Goal: Task Accomplishment & Management: Use online tool/utility

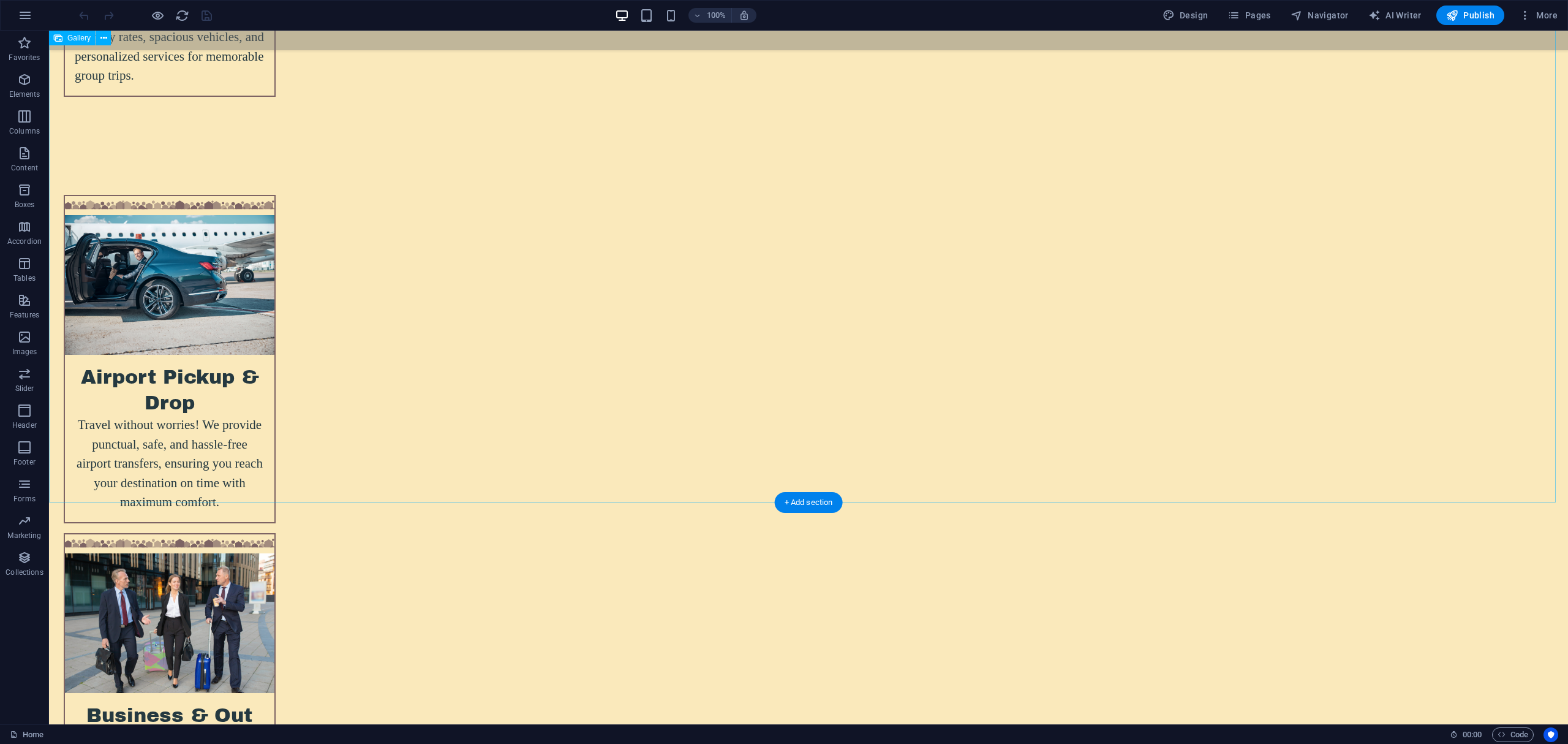
scroll to position [4159, 0]
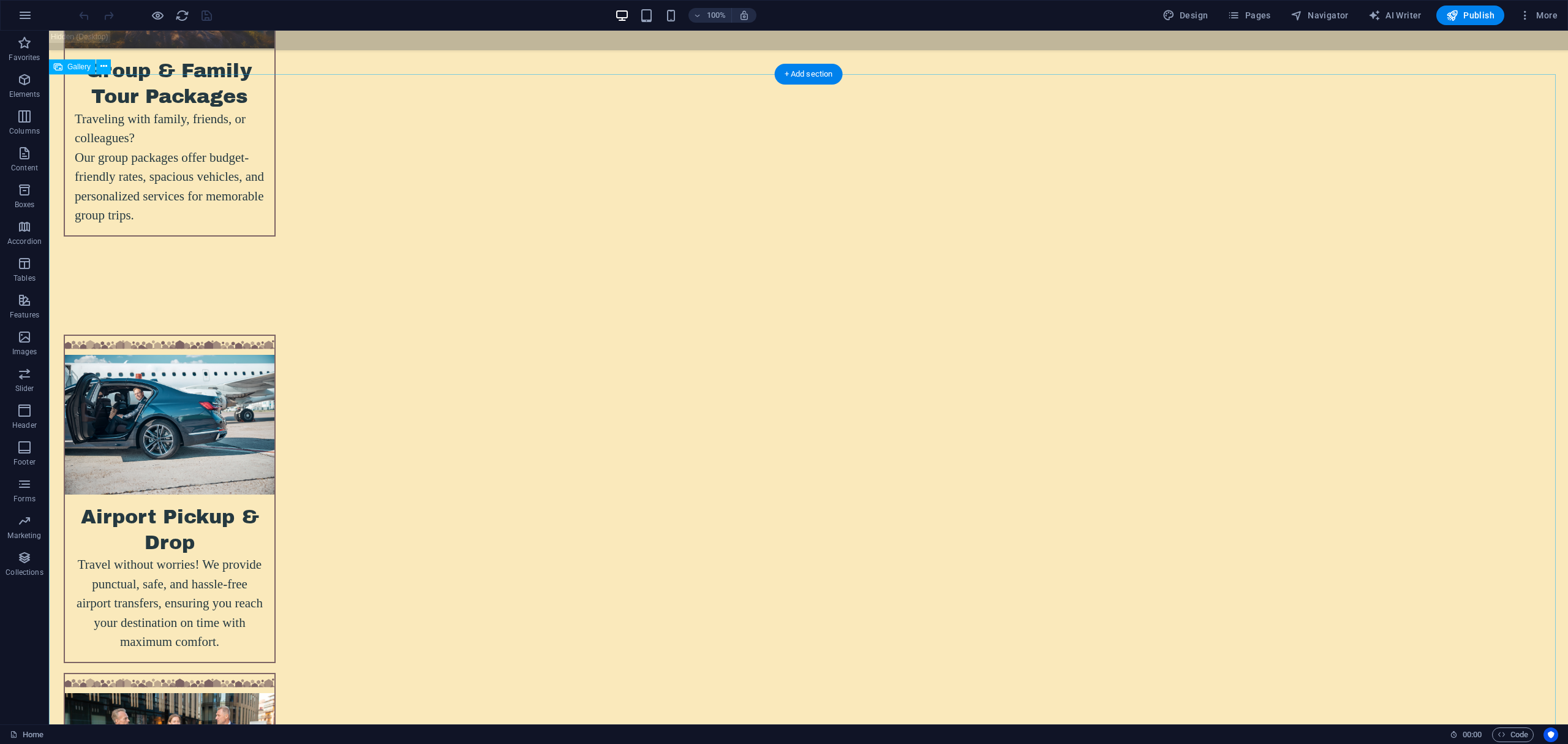
select select "4"
select select "%"
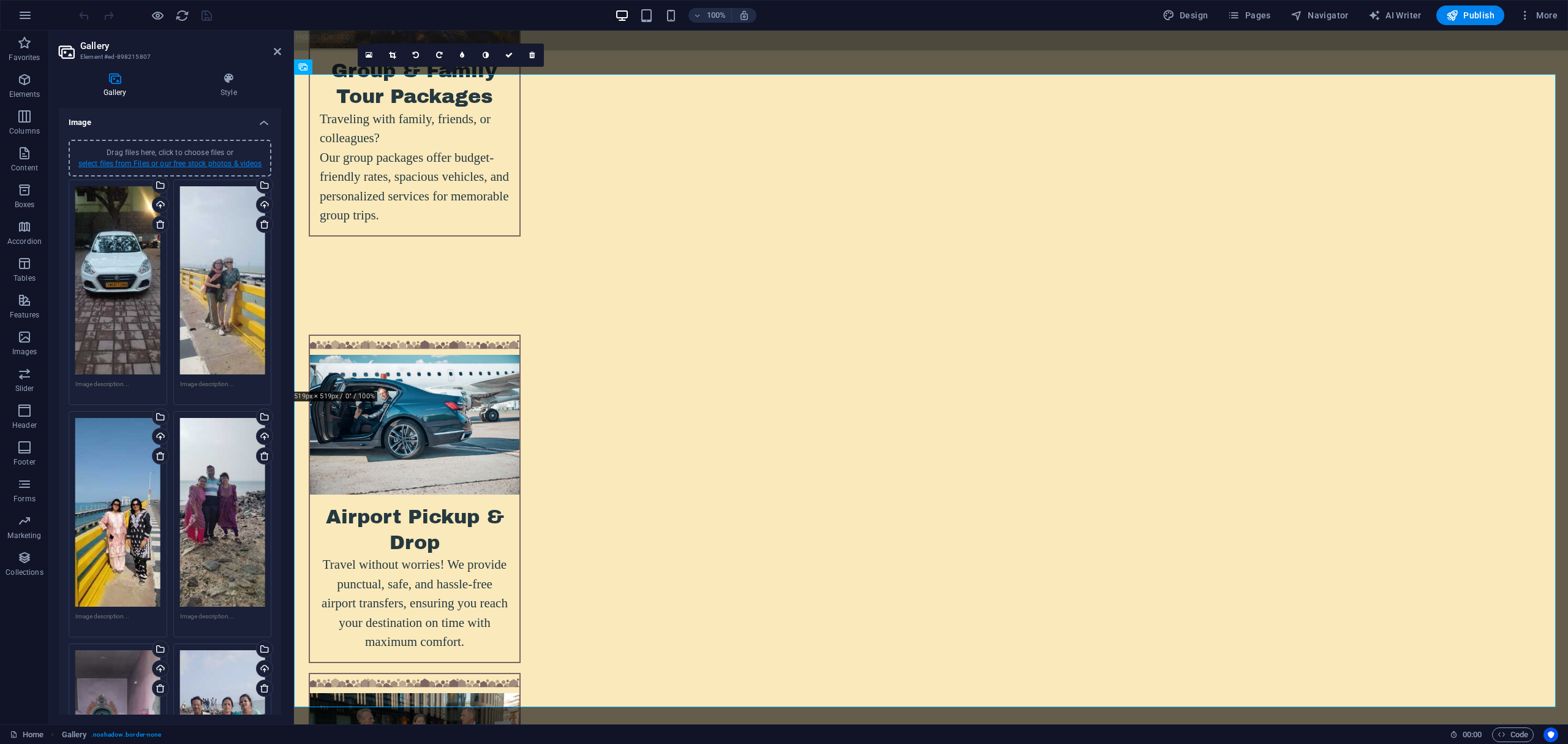
click at [196, 164] on link "select files from Files or our free stock photos & videos" at bounding box center [170, 163] width 184 height 8
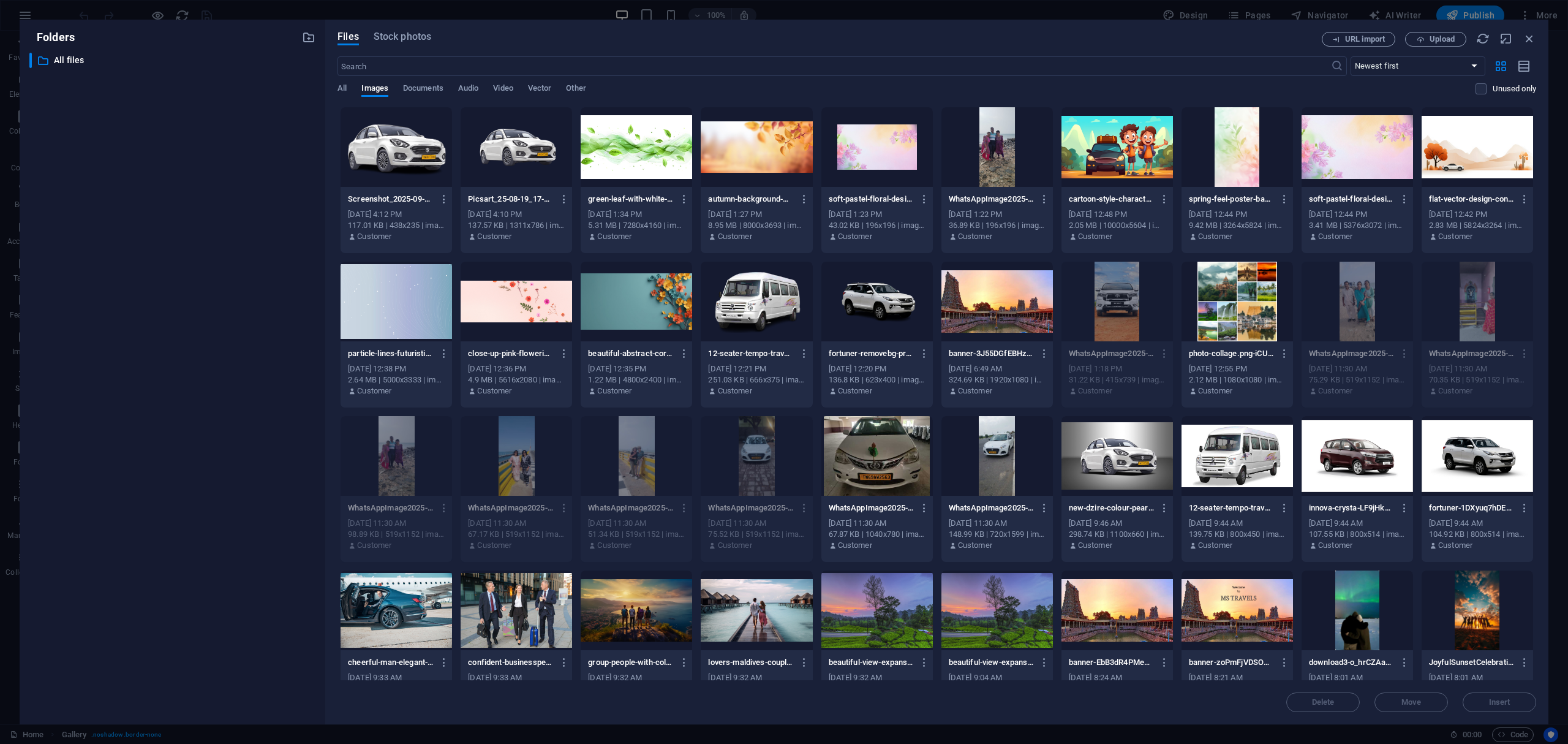
click at [863, 473] on div at bounding box center [877, 456] width 112 height 80
click at [863, 473] on div "1" at bounding box center [877, 456] width 112 height 80
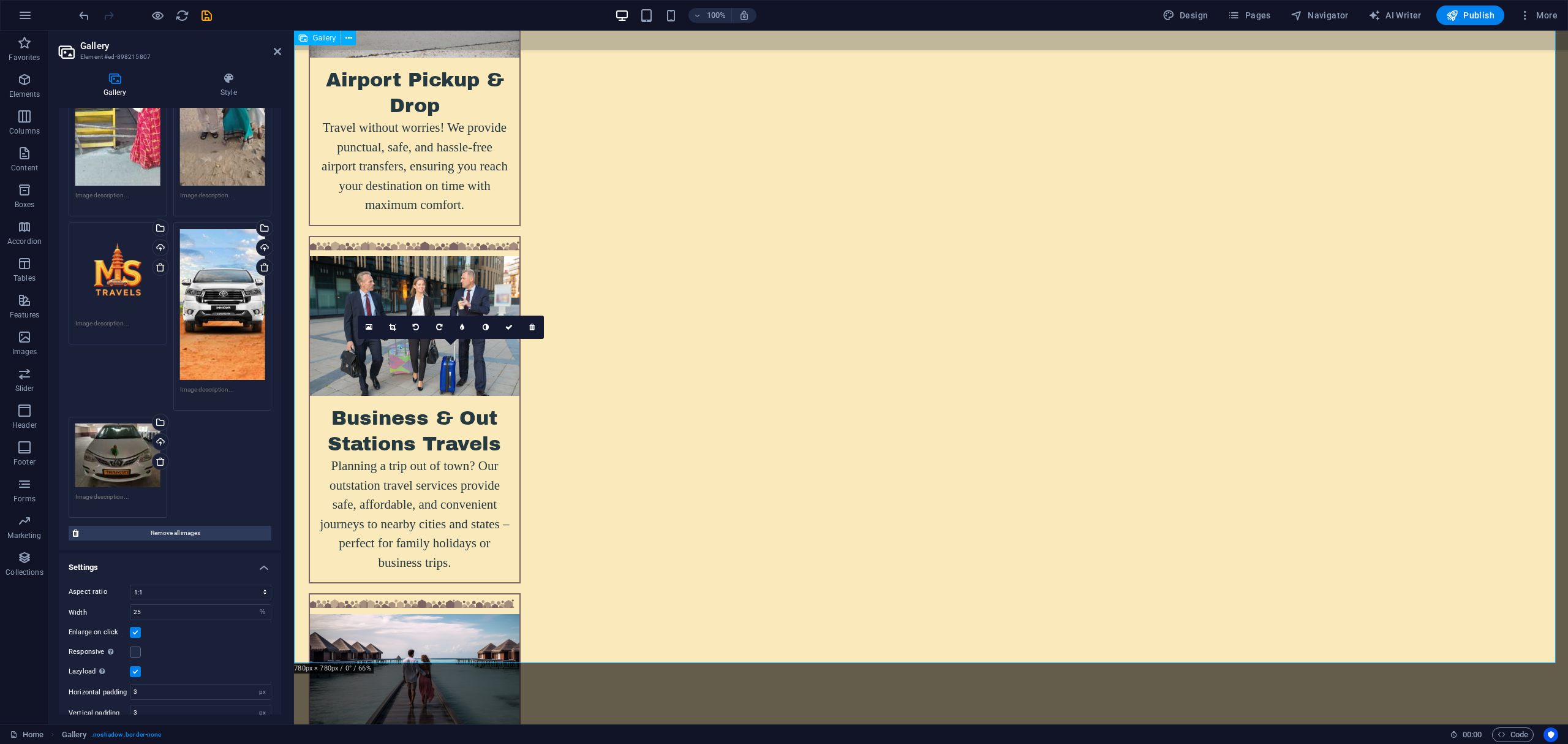
scroll to position [4731, 0]
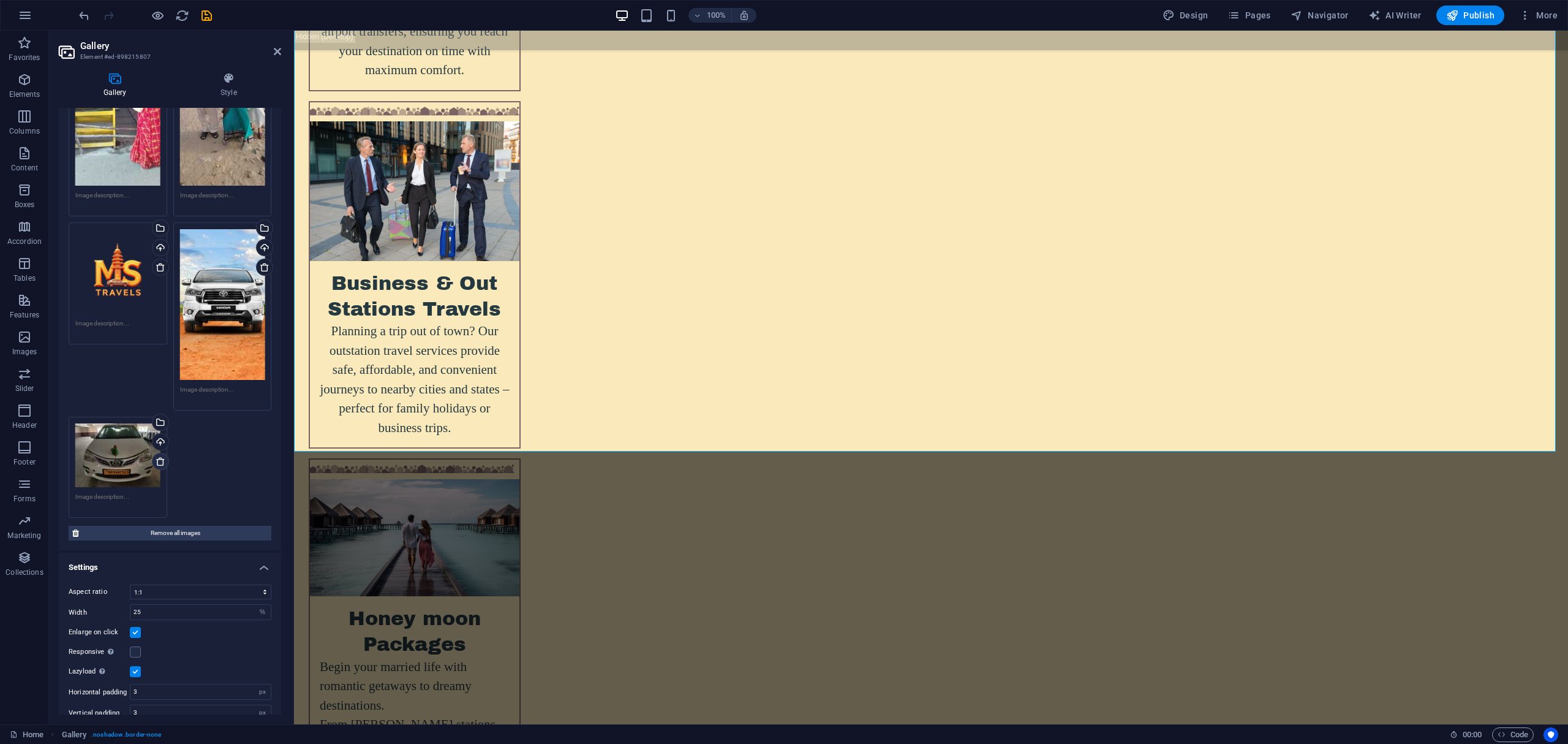
click at [162, 456] on icon at bounding box center [160, 461] width 10 height 10
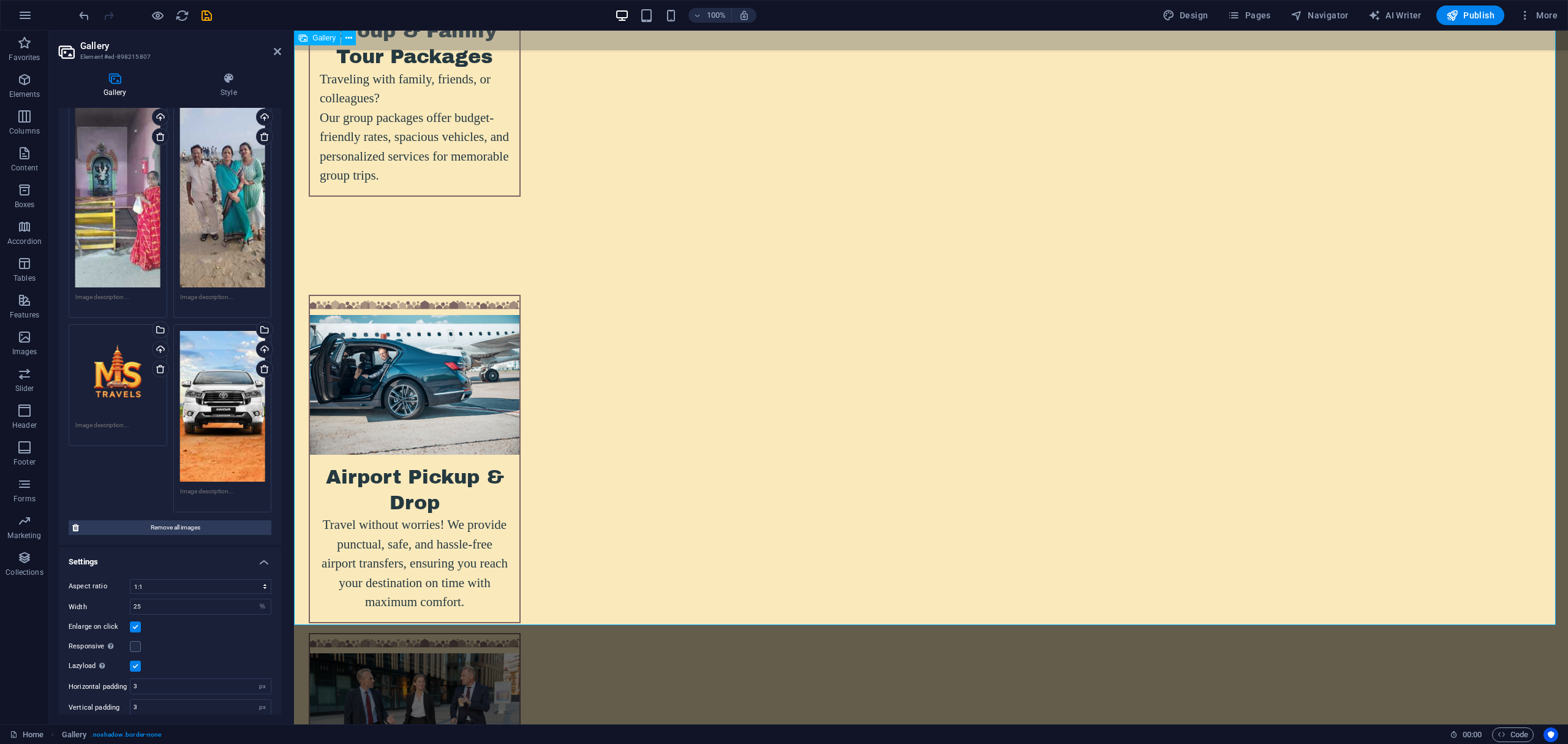
scroll to position [4159, 0]
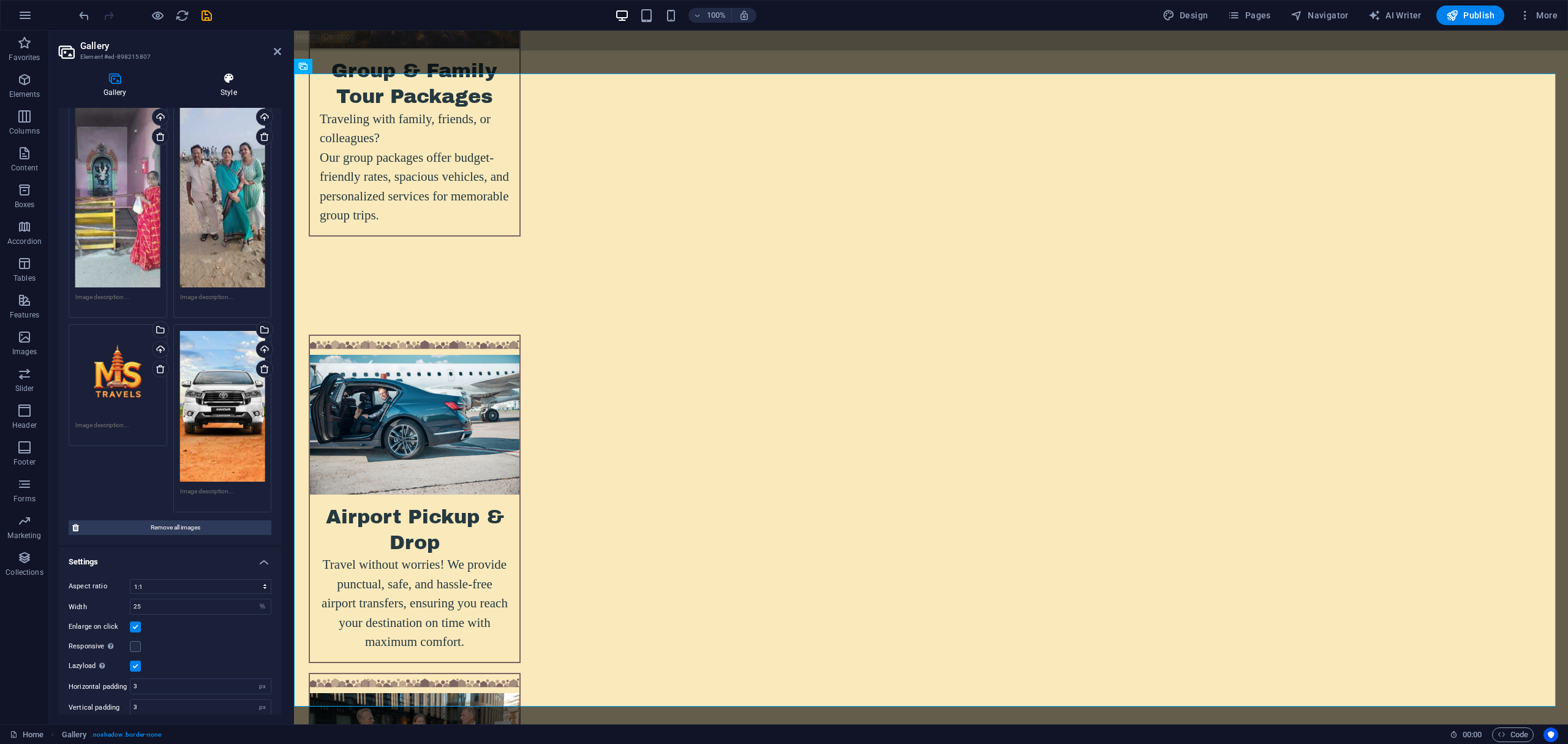
click at [226, 79] on icon at bounding box center [228, 78] width 105 height 12
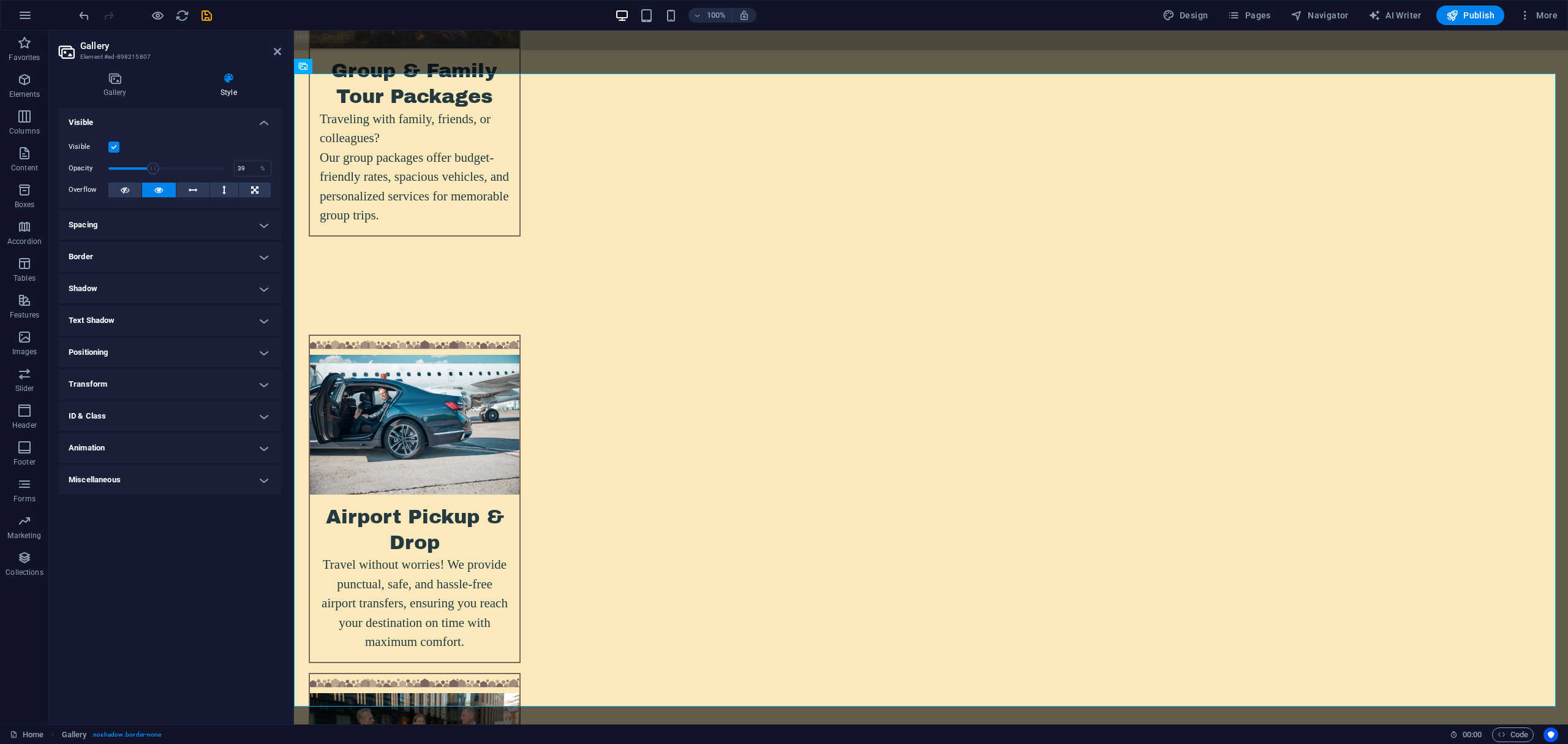
drag, startPoint x: 217, startPoint y: 165, endPoint x: 153, endPoint y: 175, distance: 64.8
click at [153, 175] on span at bounding box center [166, 168] width 116 height 18
drag, startPoint x: 153, startPoint y: 175, endPoint x: 174, endPoint y: 175, distance: 21.0
click at [174, 175] on span at bounding box center [166, 168] width 116 height 18
drag, startPoint x: 174, startPoint y: 175, endPoint x: 186, endPoint y: 175, distance: 12.0
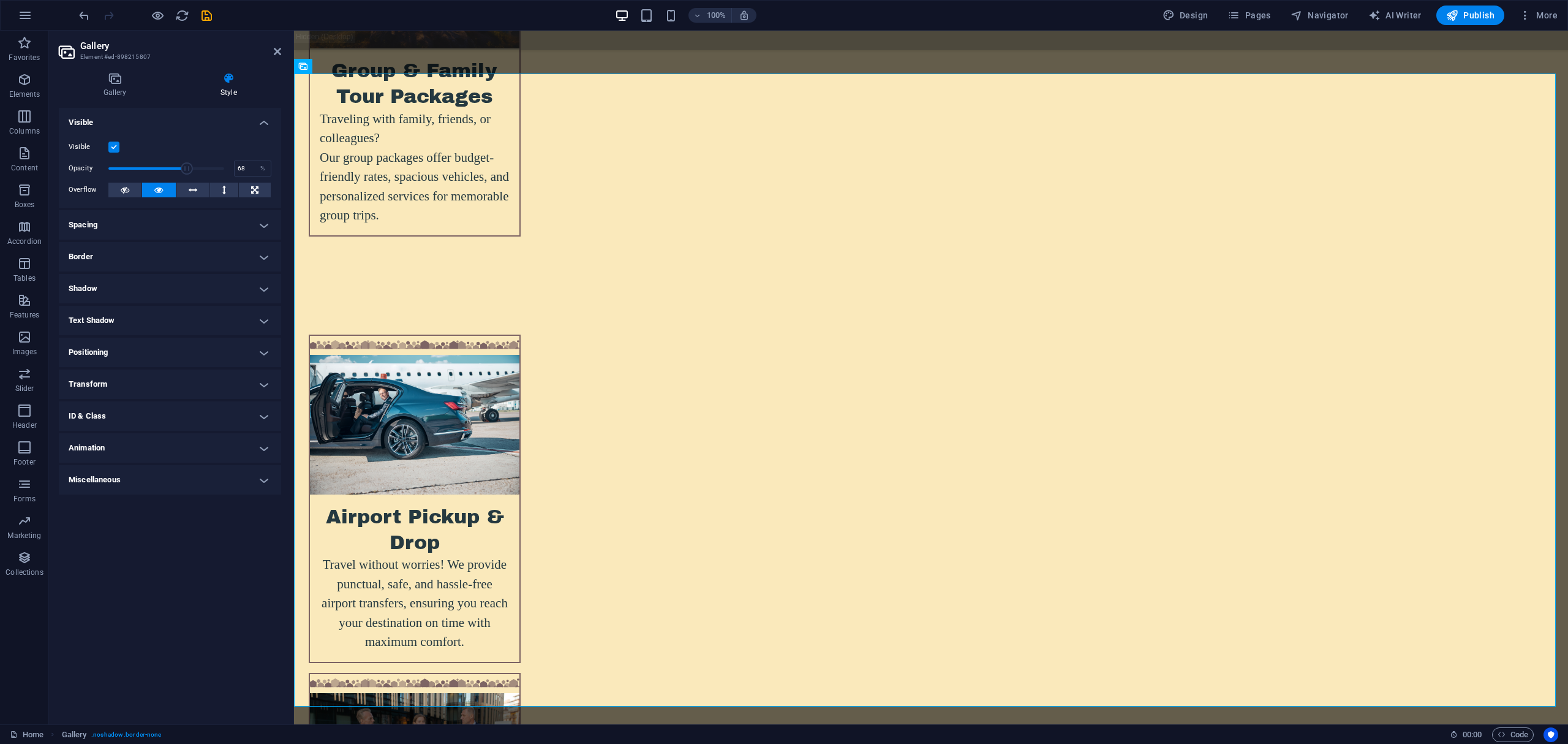
click at [186, 175] on span at bounding box center [166, 168] width 116 height 18
type input "85"
drag, startPoint x: 186, startPoint y: 175, endPoint x: 207, endPoint y: 175, distance: 21.0
click at [207, 175] on span at bounding box center [166, 168] width 116 height 18
click at [201, 184] on button at bounding box center [193, 189] width 33 height 15
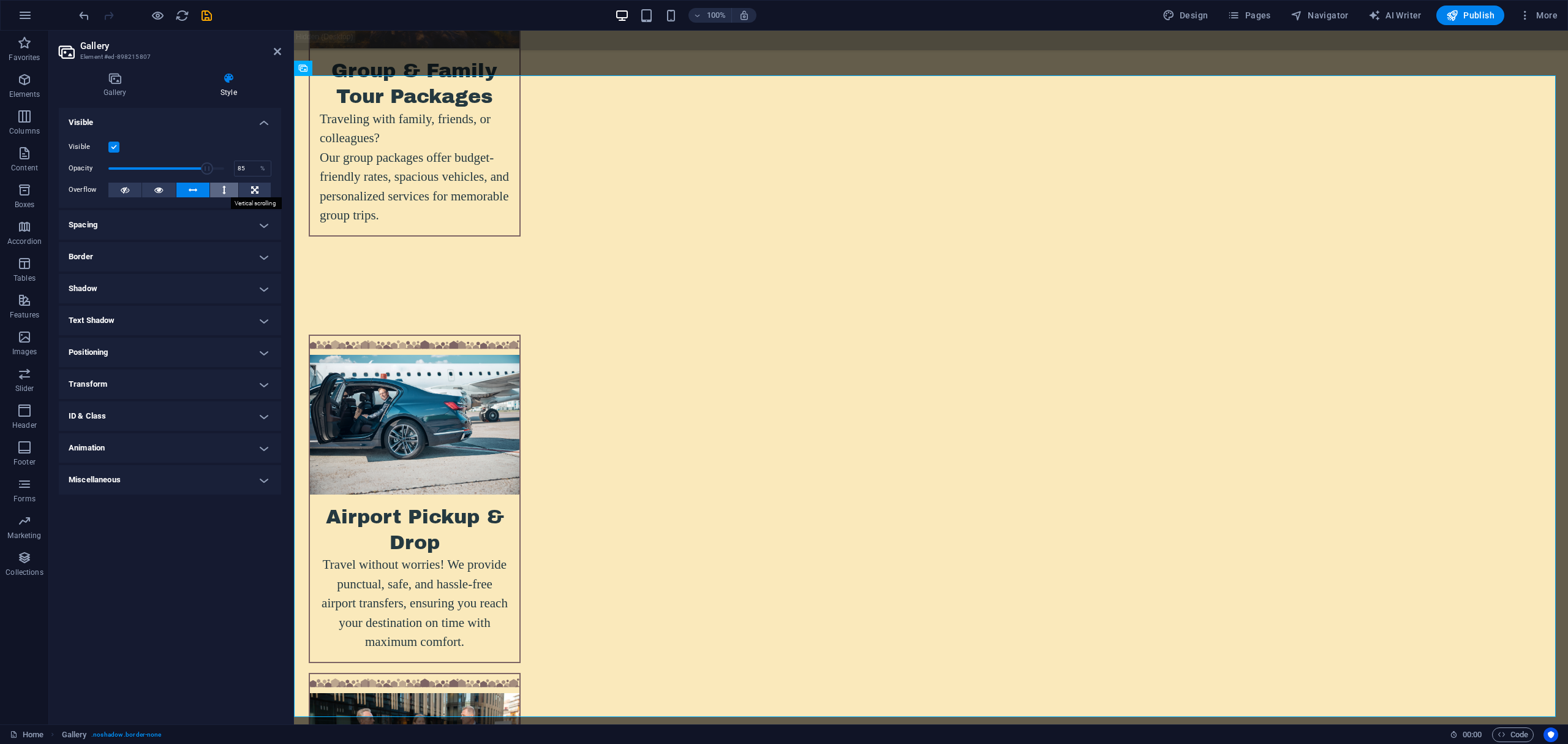
click at [222, 184] on icon at bounding box center [224, 189] width 4 height 15
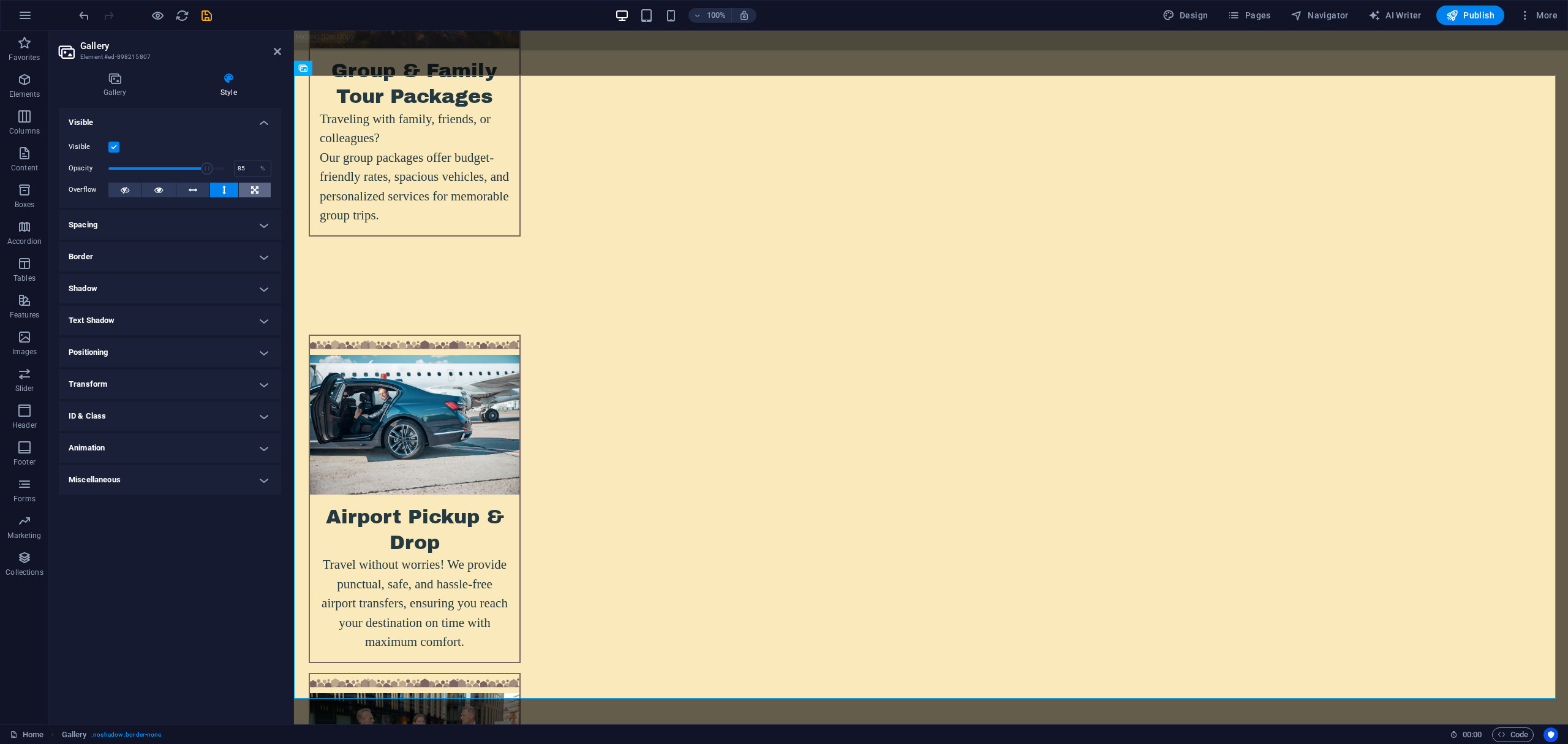
click at [250, 187] on button at bounding box center [254, 189] width 32 height 15
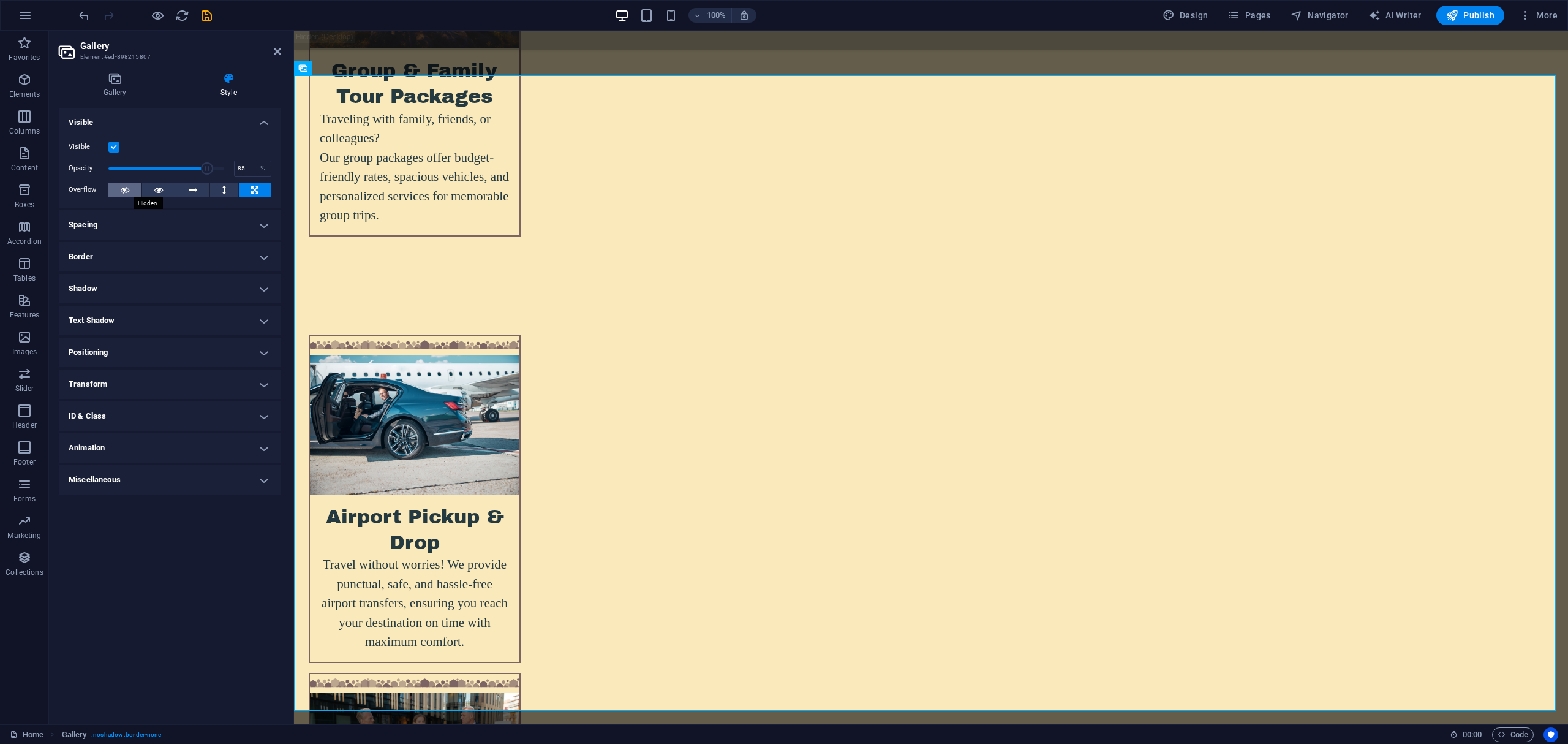
click at [131, 189] on button at bounding box center [124, 189] width 33 height 15
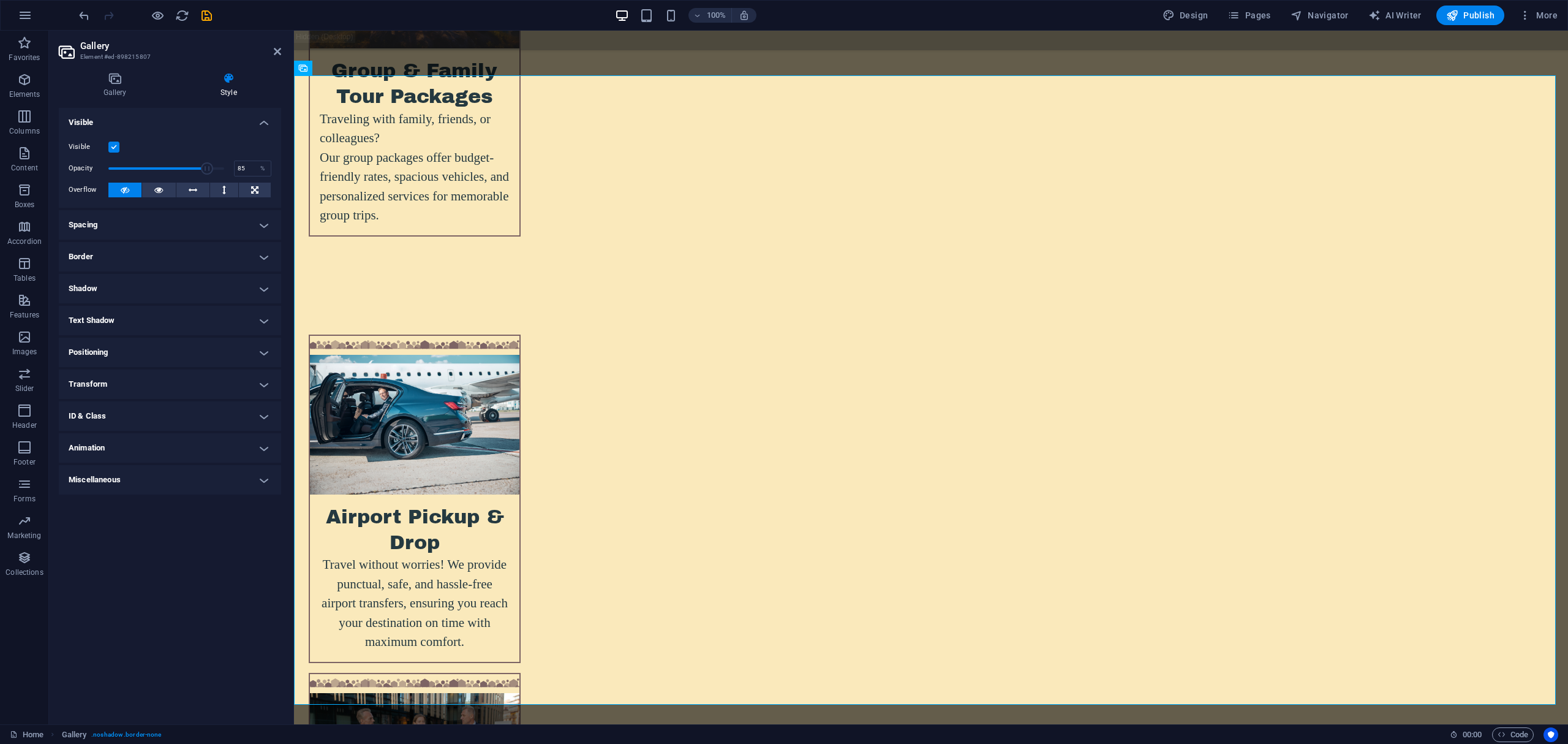
click at [131, 189] on button at bounding box center [124, 189] width 33 height 15
click at [120, 451] on h4 "Animation" at bounding box center [170, 448] width 222 height 30
click at [126, 486] on select "Don't animate Show / Hide Slide up/down Zoom in/out Slide left to right Slide r…" at bounding box center [170, 485] width 203 height 15
select select "shrink"
click at [69, 478] on select "Don't animate Show / Hide Slide up/down Zoom in/out Slide left to right Slide r…" at bounding box center [170, 485] width 203 height 15
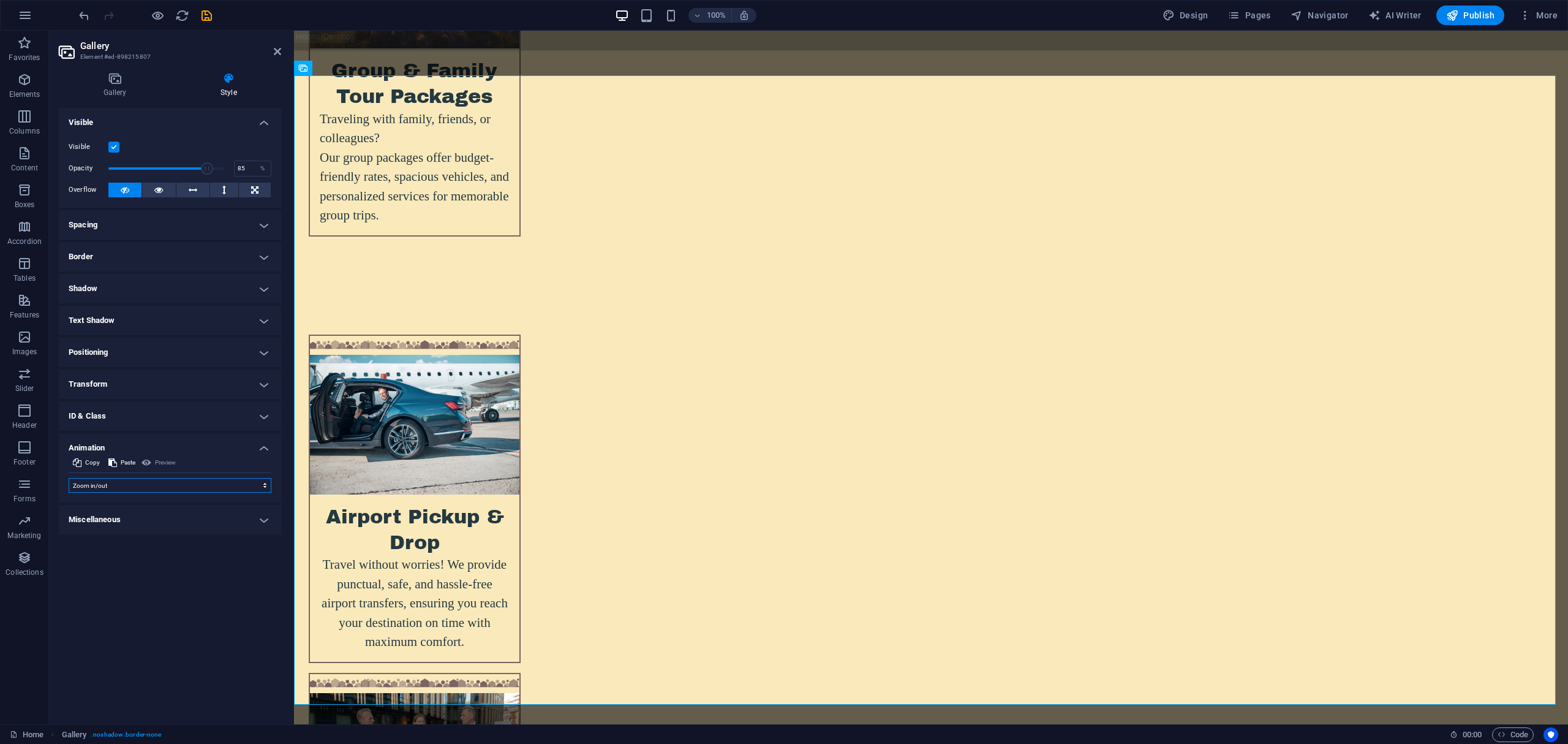
select select "scroll"
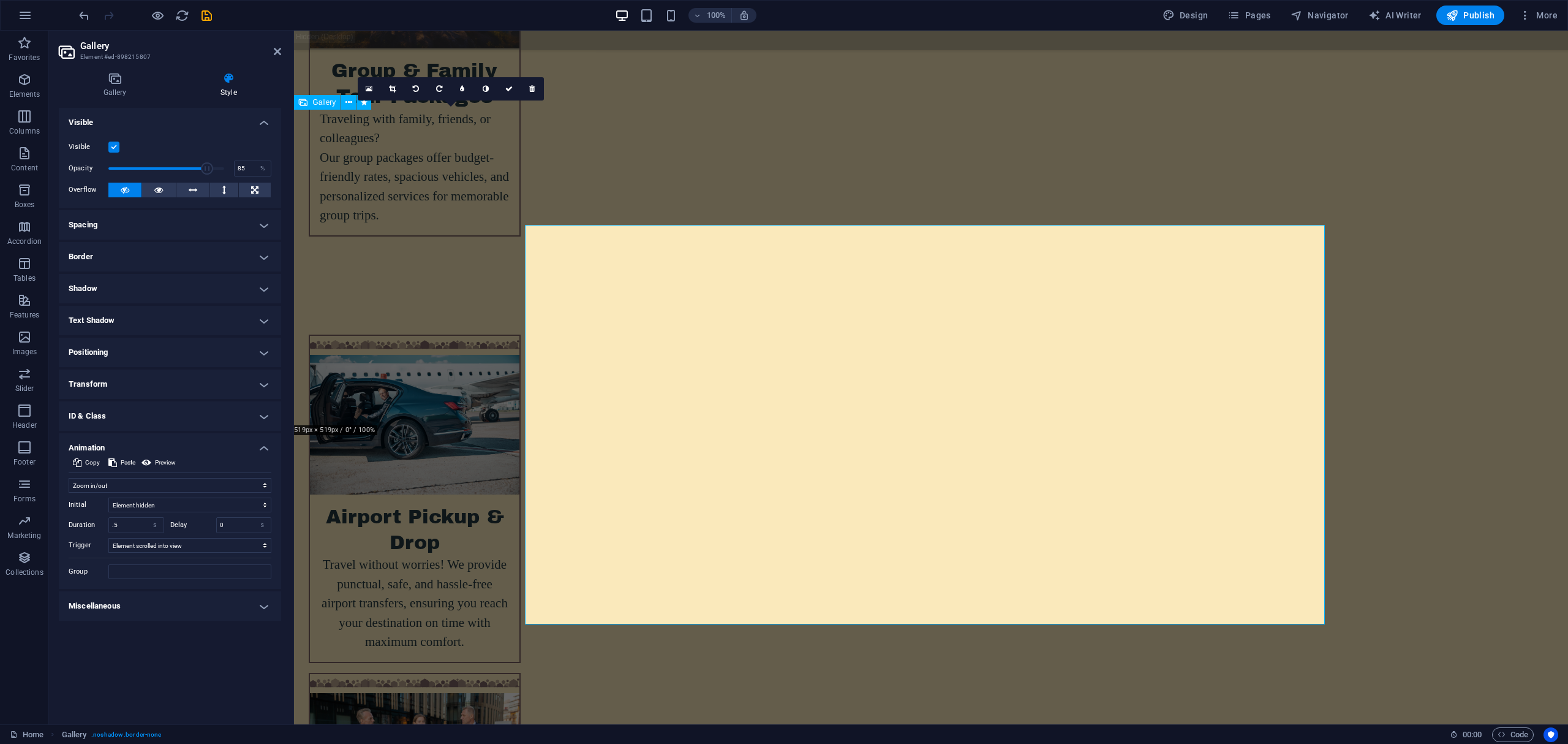
scroll to position [3996, 0]
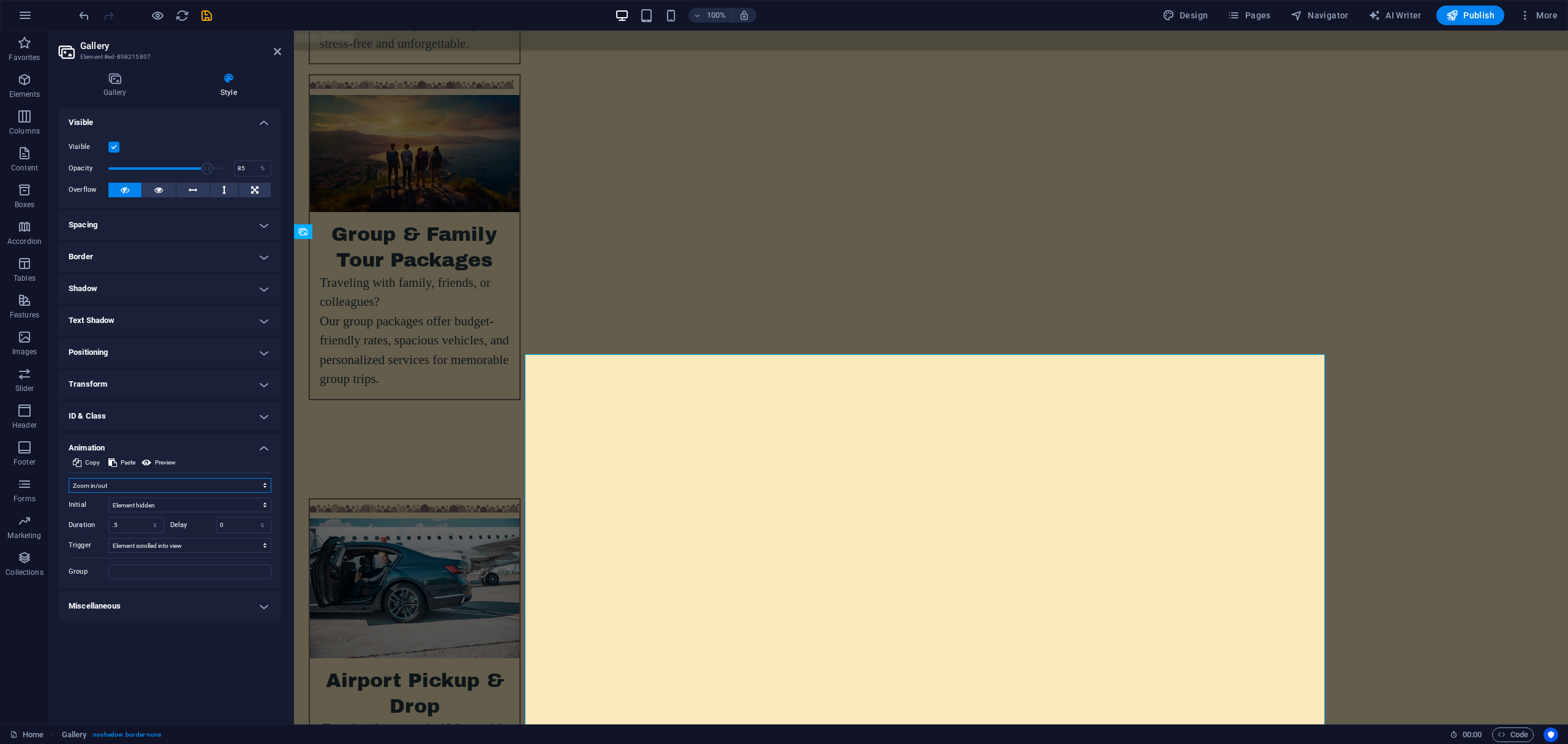
click at [150, 484] on select "Don't animate Show / Hide Slide up/down Zoom in/out Slide left to right Slide r…" at bounding box center [170, 485] width 203 height 15
click at [69, 478] on select "Don't animate Show / Hide Slide up/down Zoom in/out Slide left to right Slide r…" at bounding box center [170, 485] width 203 height 15
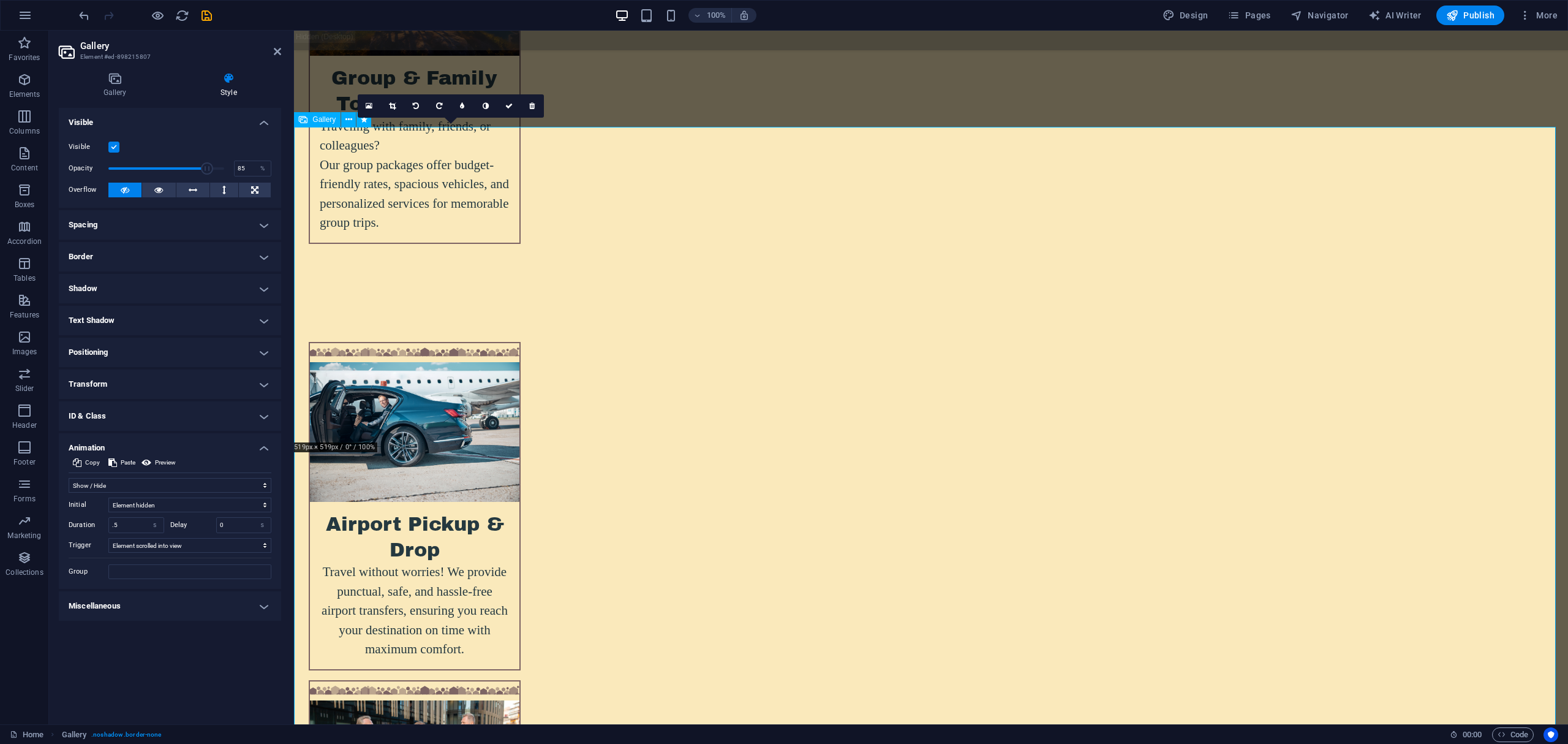
scroll to position [4159, 0]
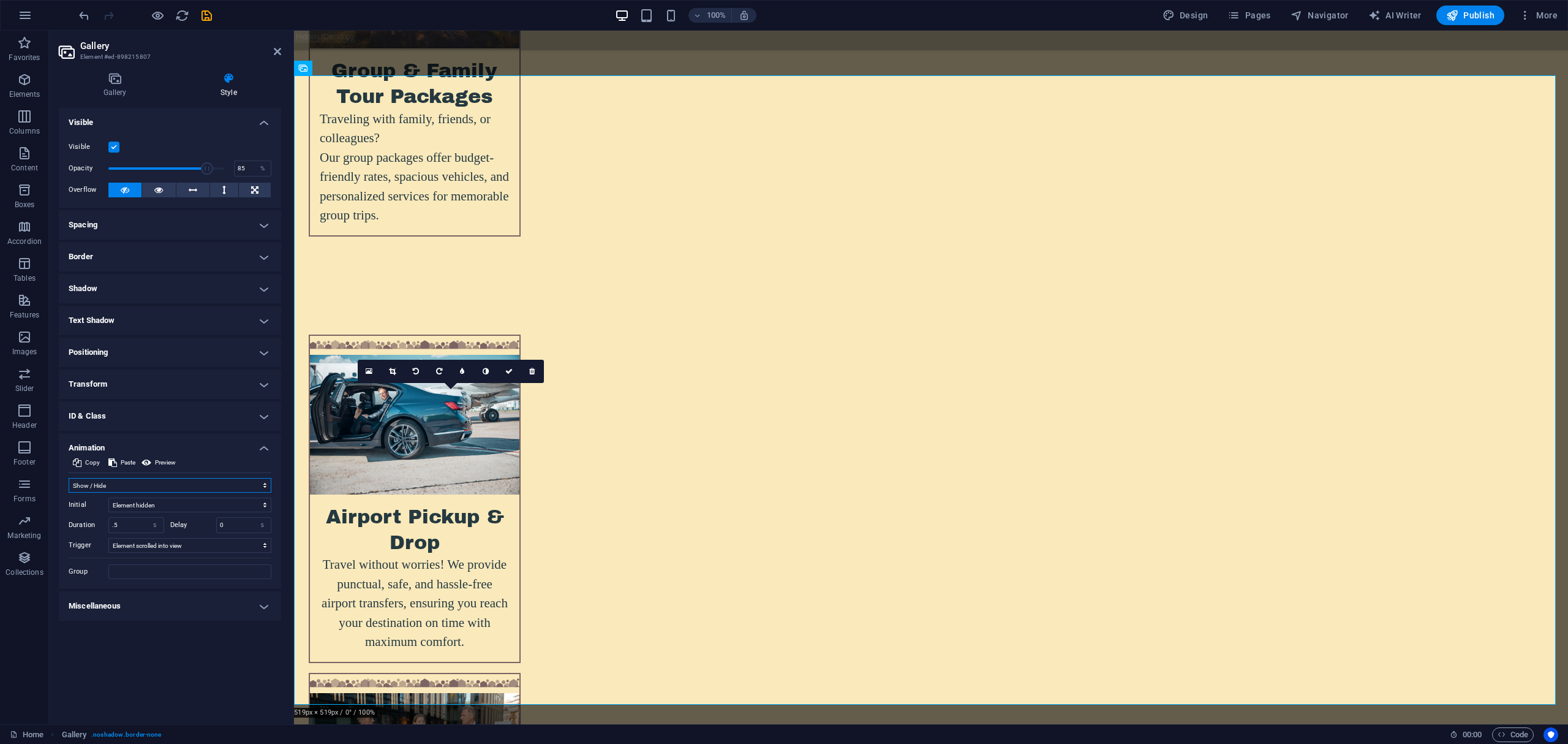
click at [174, 482] on select "Don't animate Show / Hide Slide up/down Zoom in/out Slide left to right Slide r…" at bounding box center [170, 485] width 203 height 15
click at [69, 478] on select "Don't animate Show / Hide Slide up/down Zoom in/out Slide left to right Slide r…" at bounding box center [170, 485] width 203 height 15
click at [143, 486] on select "Don't animate Show / Hide Slide up/down Zoom in/out Slide left to right Slide r…" at bounding box center [170, 485] width 203 height 15
click at [69, 478] on select "Don't animate Show / Hide Slide up/down Zoom in/out Slide left to right Slide r…" at bounding box center [170, 485] width 203 height 15
click at [202, 482] on select "Don't animate Show / Hide Slide up/down Zoom in/out Slide left to right Slide r…" at bounding box center [170, 485] width 203 height 15
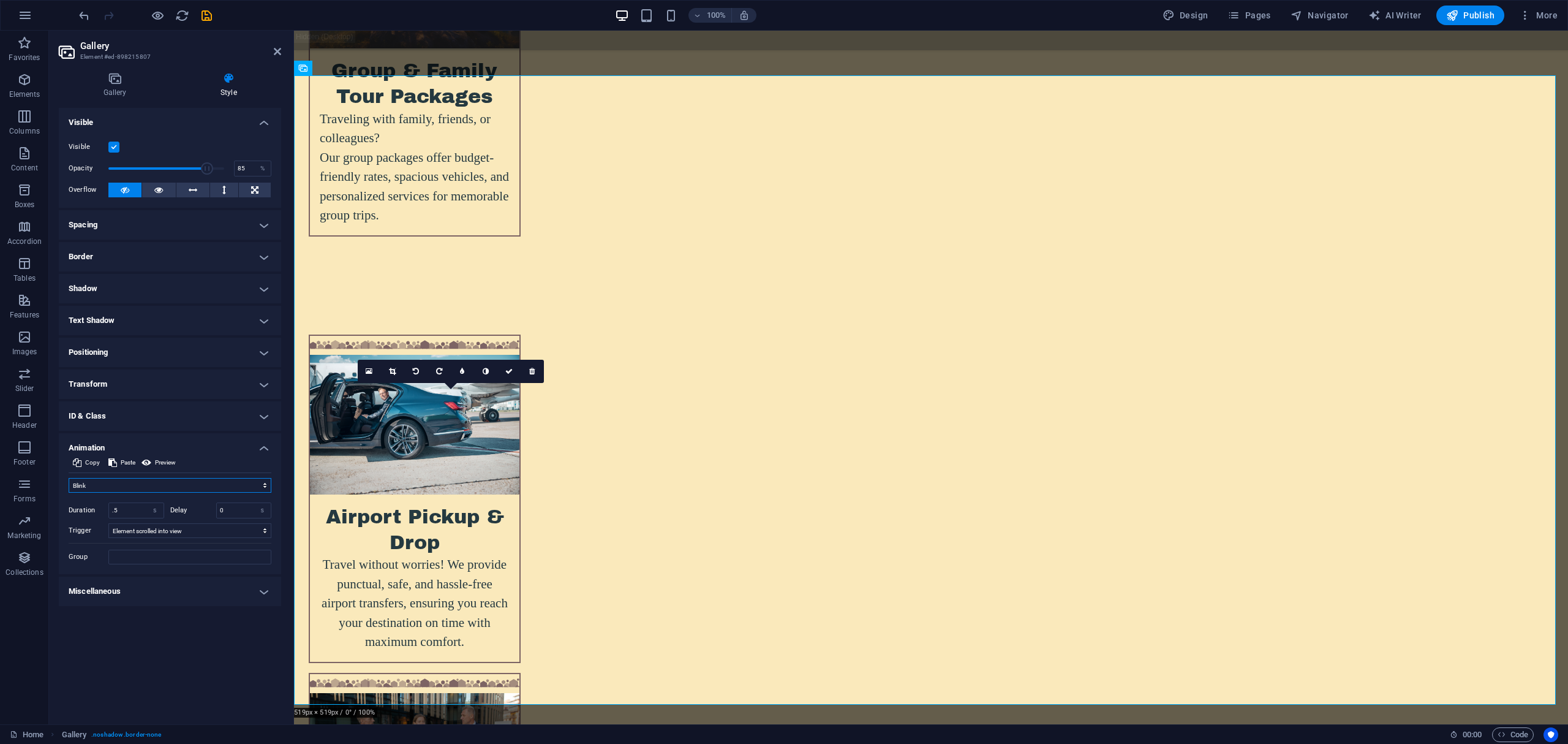
select select "pulse"
click at [69, 478] on select "Don't animate Show / Hide Slide up/down Zoom in/out Slide left to right Slide r…" at bounding box center [170, 485] width 203 height 15
click at [138, 598] on h4 "Miscellaneous" at bounding box center [170, 591] width 222 height 30
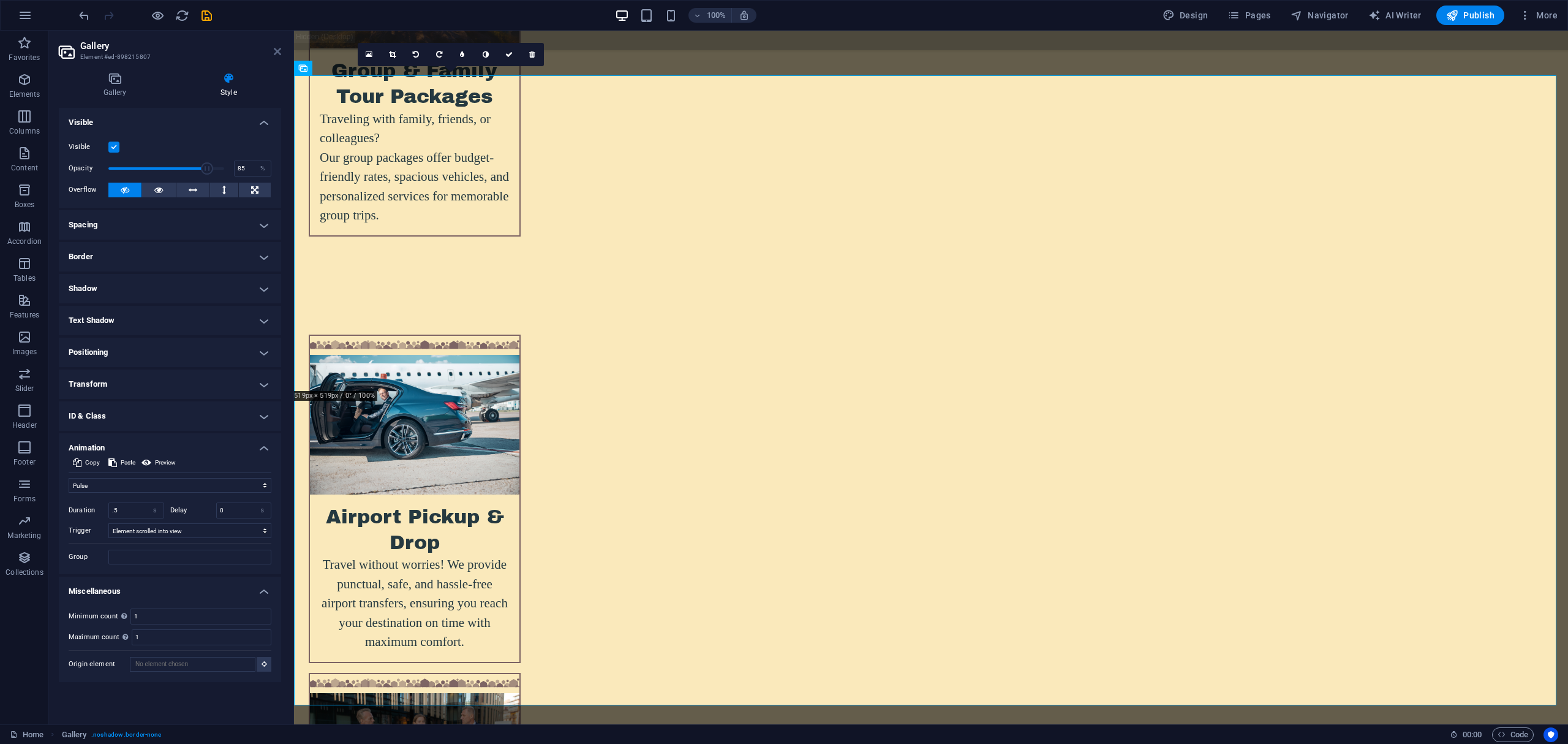
click at [274, 53] on icon at bounding box center [278, 52] width 7 height 10
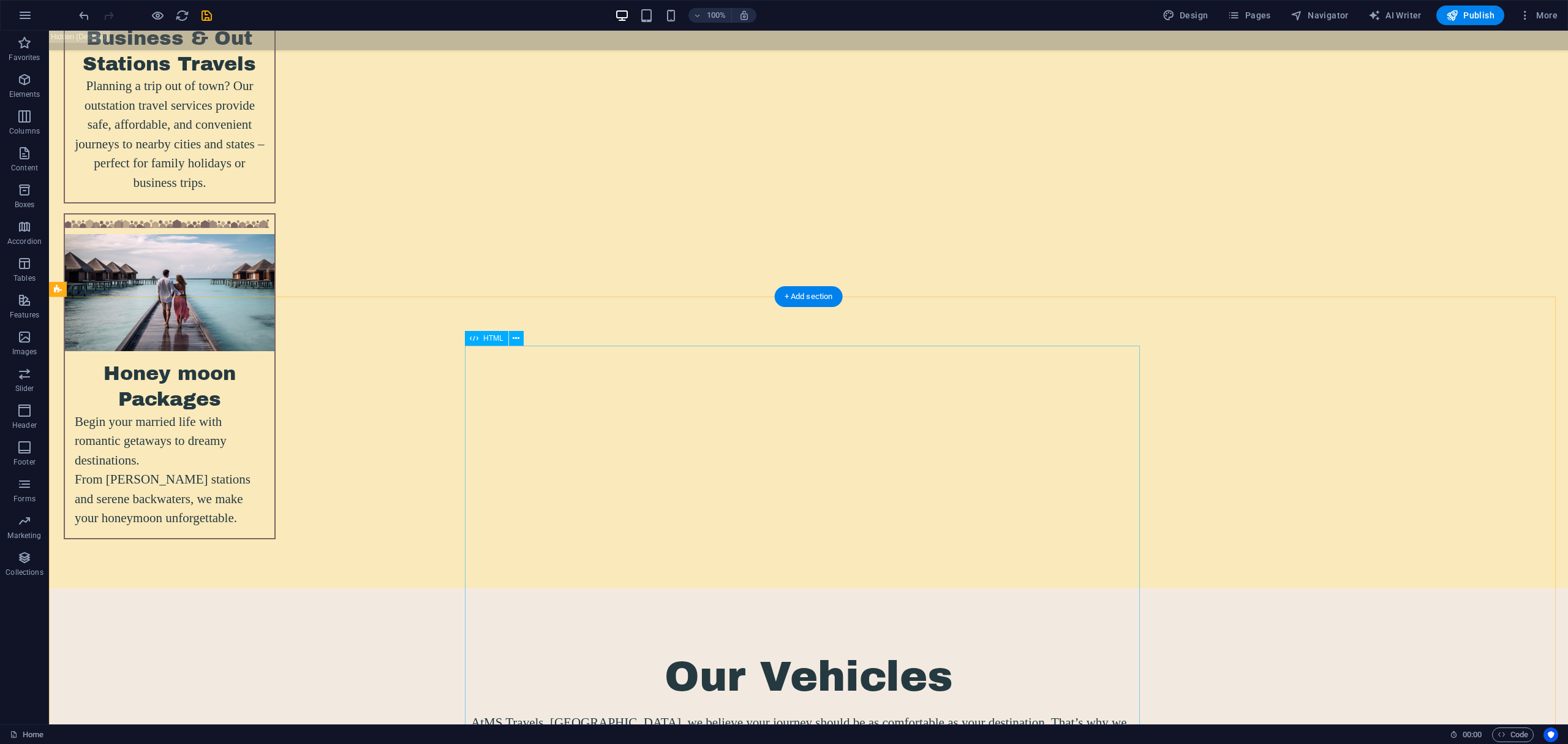
scroll to position [4813, 0]
